Goal: Use online tool/utility: Use online tool/utility

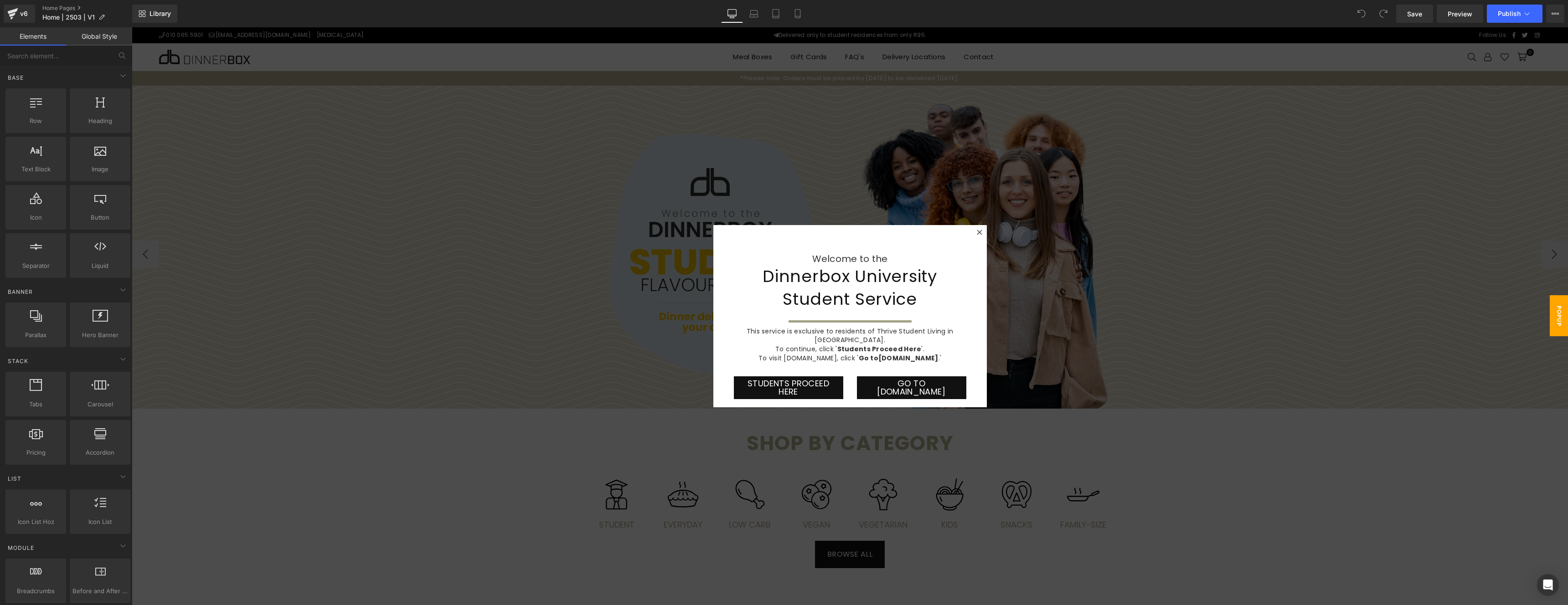
click at [1138, 232] on div at bounding box center [849, 316] width 1437 height 577
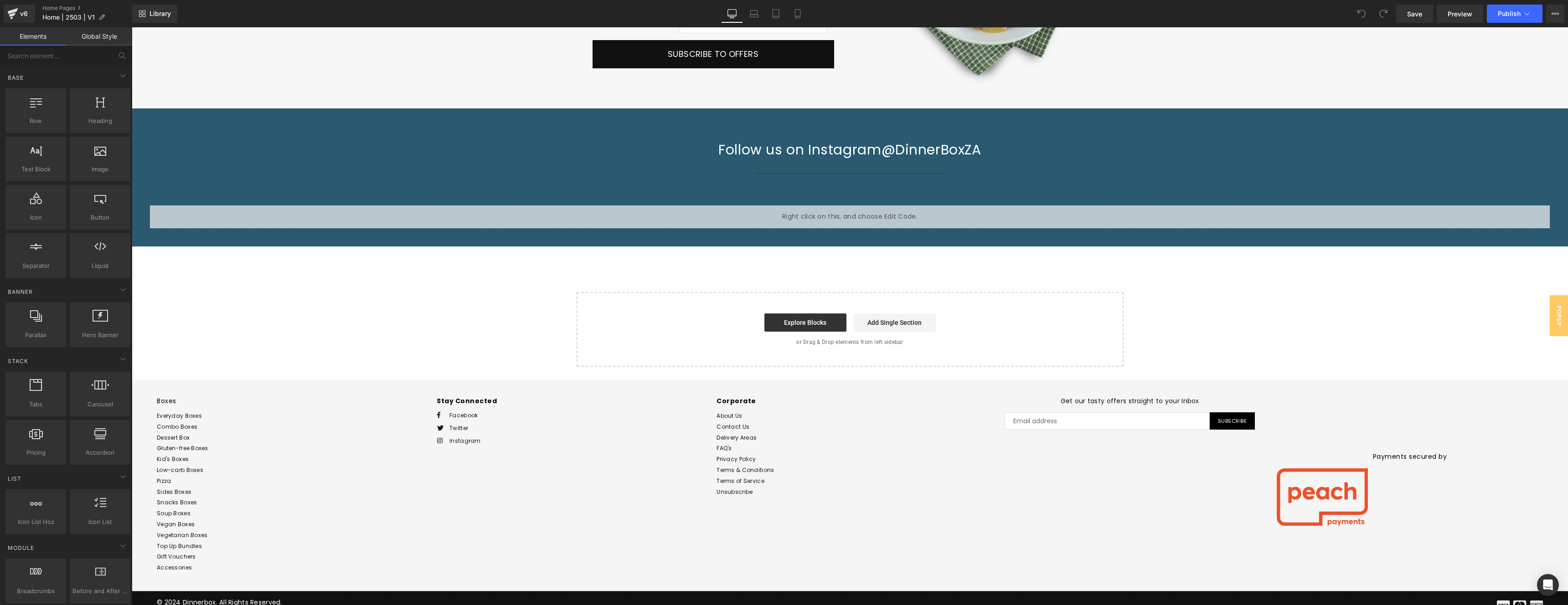
scroll to position [1314, 0]
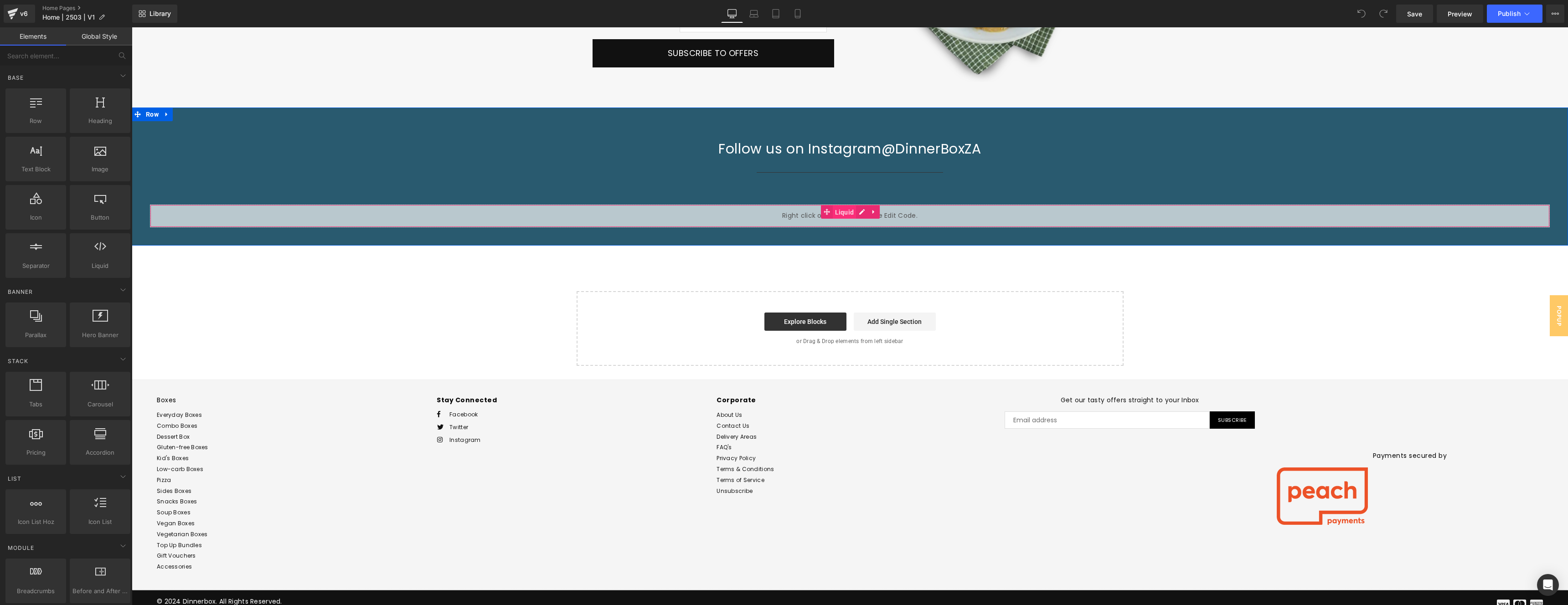
click at [846, 211] on span "Liquid" at bounding box center [844, 212] width 24 height 14
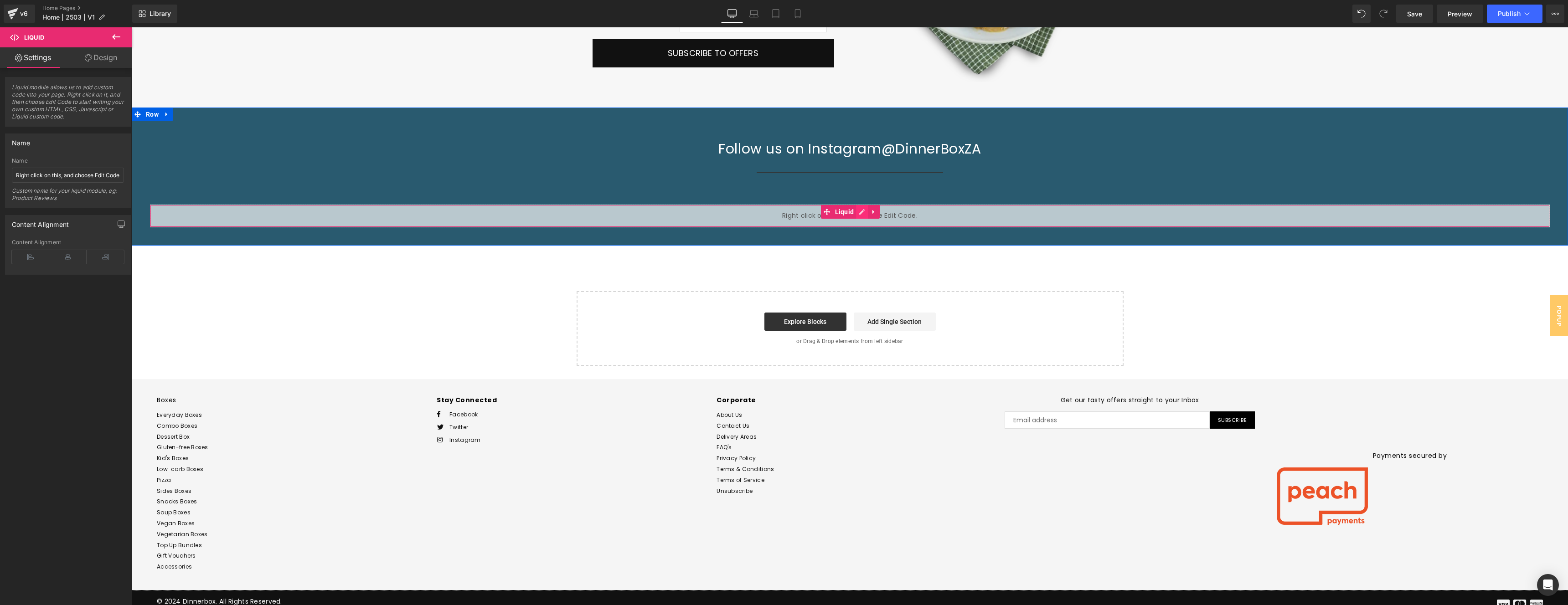
click at [864, 211] on ul "Liquid" at bounding box center [851, 212] width 60 height 14
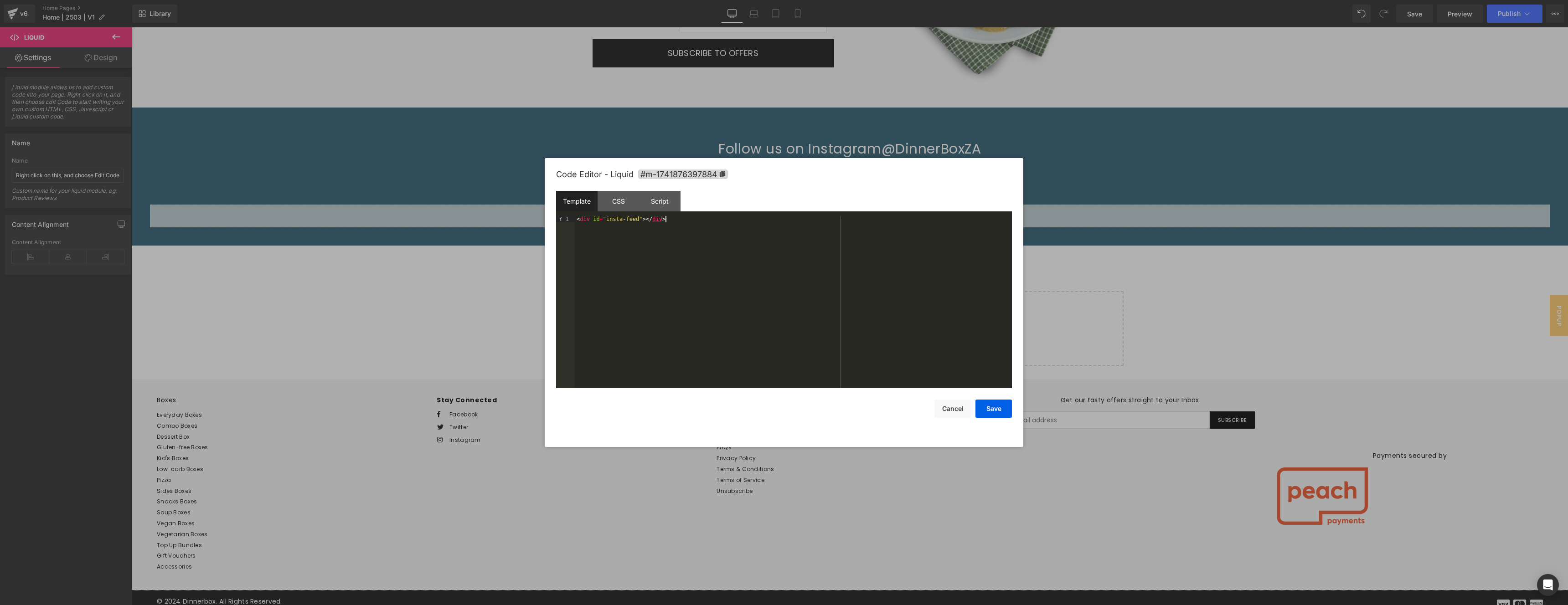
click at [729, 218] on div "< div id = "insta-feed" > </ div >" at bounding box center [793, 308] width 437 height 185
click at [621, 196] on div "CSS" at bounding box center [618, 201] width 41 height 20
click at [660, 198] on div "Script" at bounding box center [659, 201] width 41 height 20
click at [705, 244] on div "( function ( jQuery ) { // var $module = jQuery('#m-1741876397884').children('.…" at bounding box center [793, 308] width 437 height 185
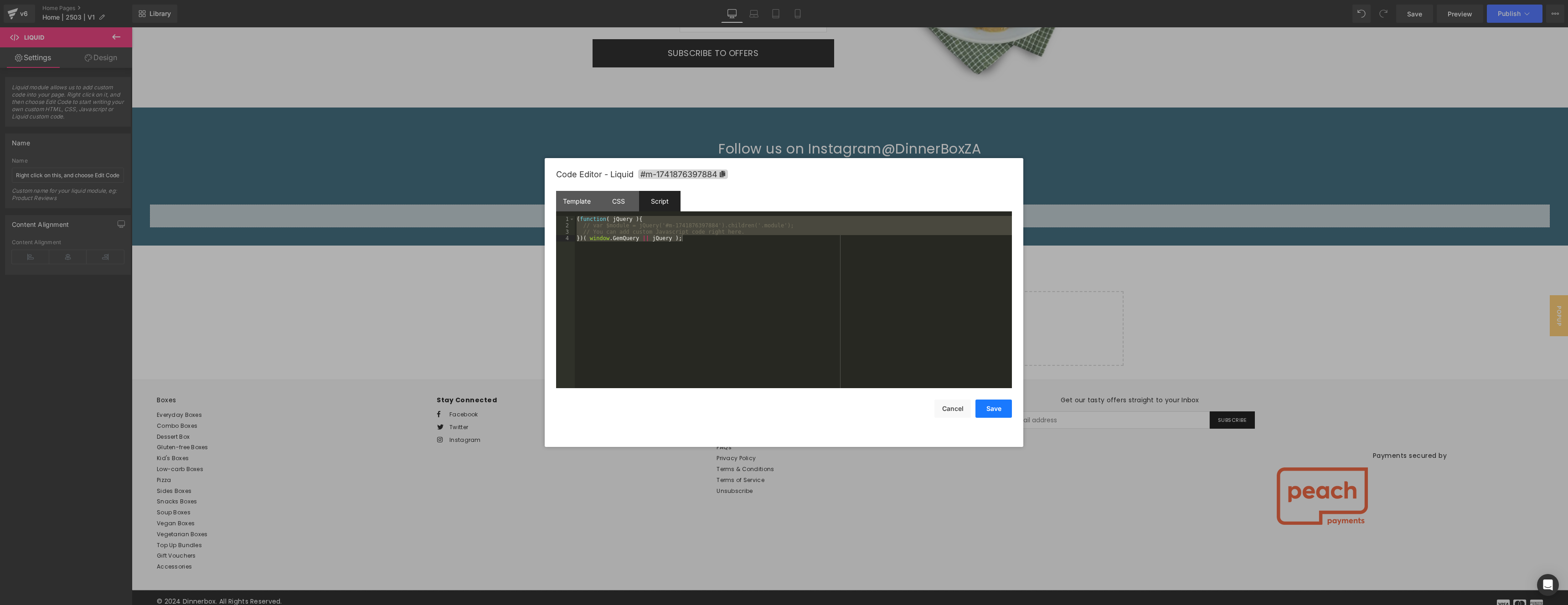
click at [1002, 408] on button "Save" at bounding box center [994, 408] width 36 height 18
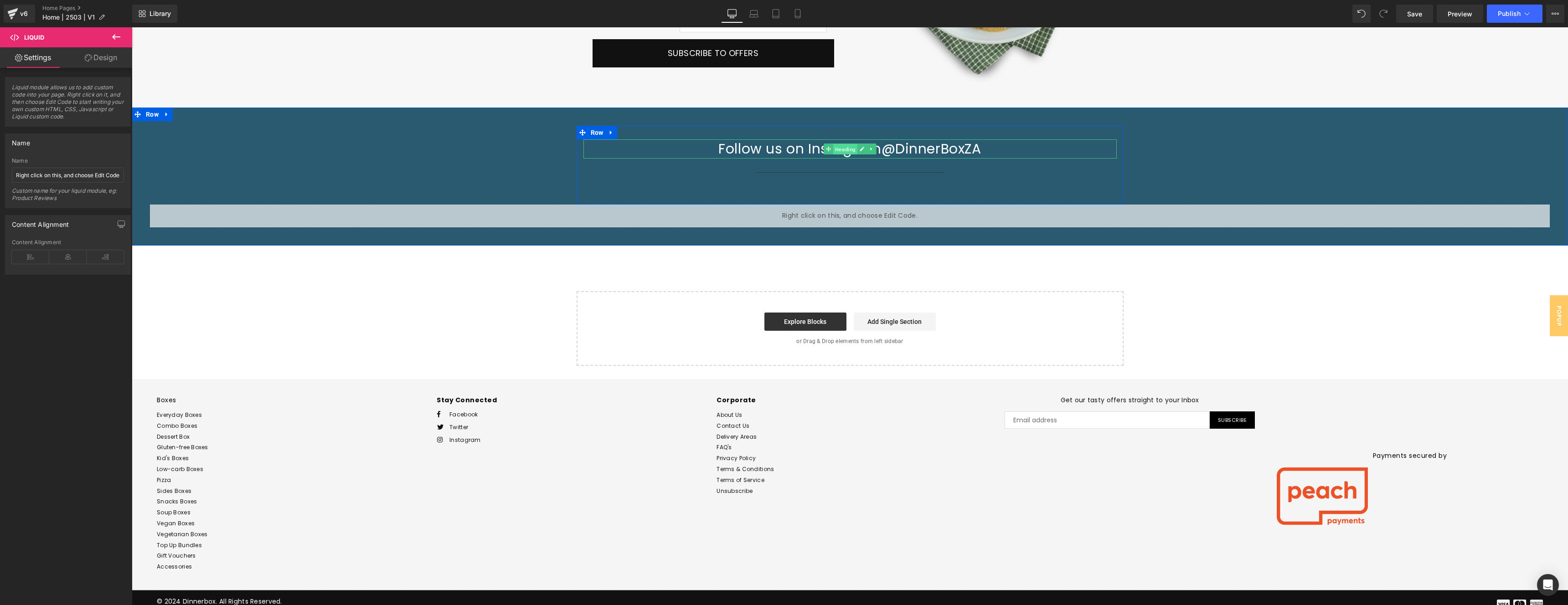
click at [844, 147] on span "Heading" at bounding box center [845, 149] width 24 height 11
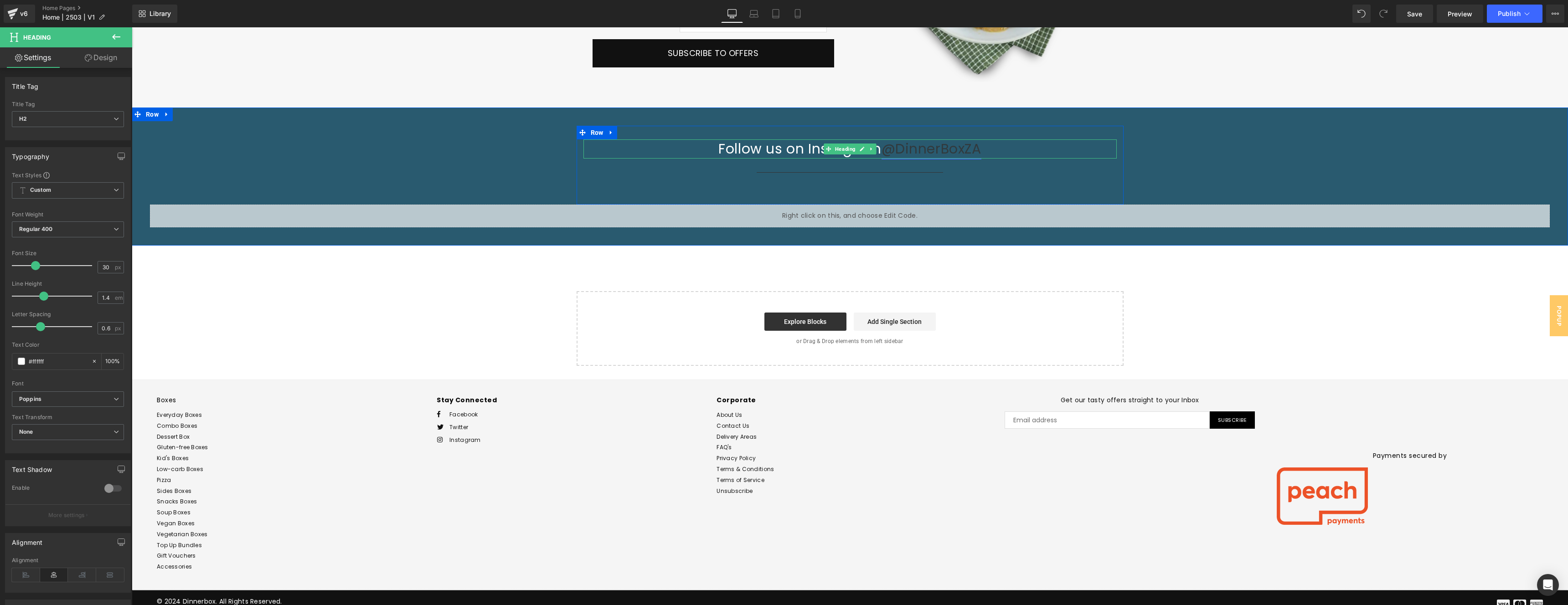
click at [916, 147] on link "@DinnerBoxZA" at bounding box center [932, 149] width 100 height 20
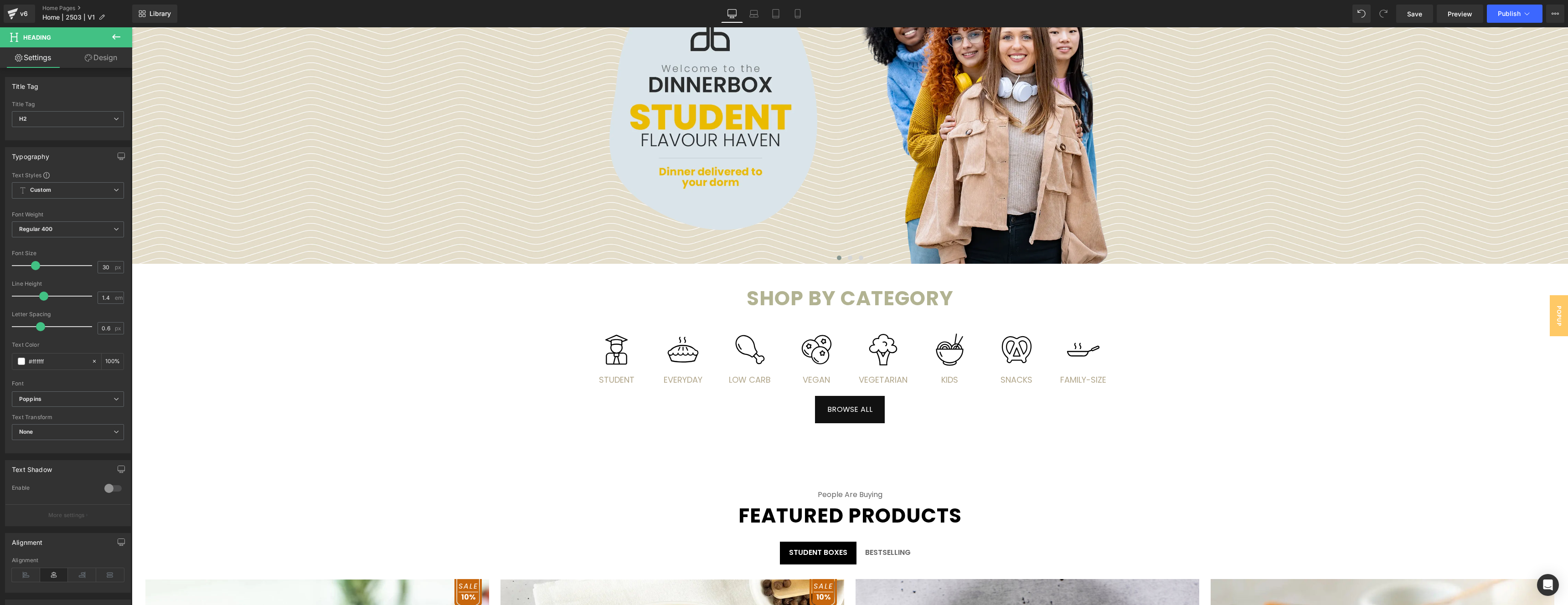
scroll to position [0, 0]
